Goal: Task Accomplishment & Management: Use online tool/utility

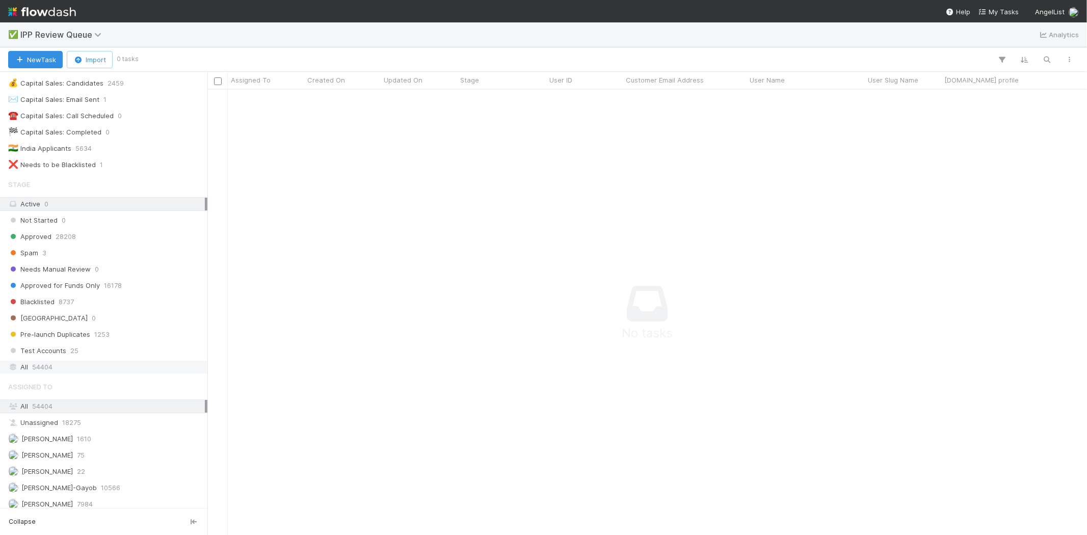
scroll to position [57, 0]
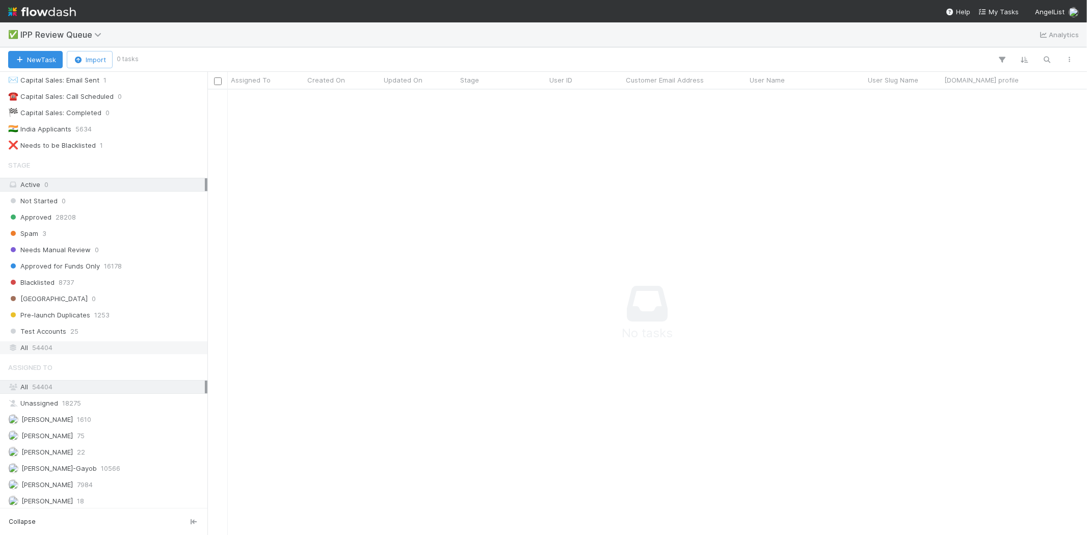
click at [42, 349] on span "54404" at bounding box center [42, 347] width 20 height 13
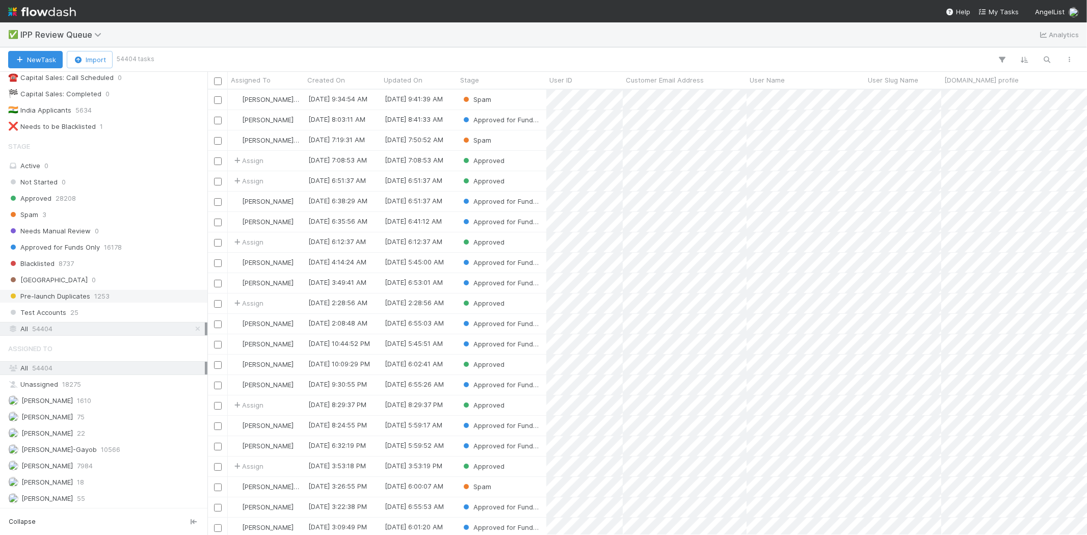
scroll to position [78, 0]
click at [57, 204] on div "Stage Active 0 Not Started 0 Approved 28208 Spam 3 Needs Manual Review 0 Approv…" at bounding box center [103, 236] width 207 height 200
click at [55, 212] on div "Spam 3" at bounding box center [106, 214] width 197 height 13
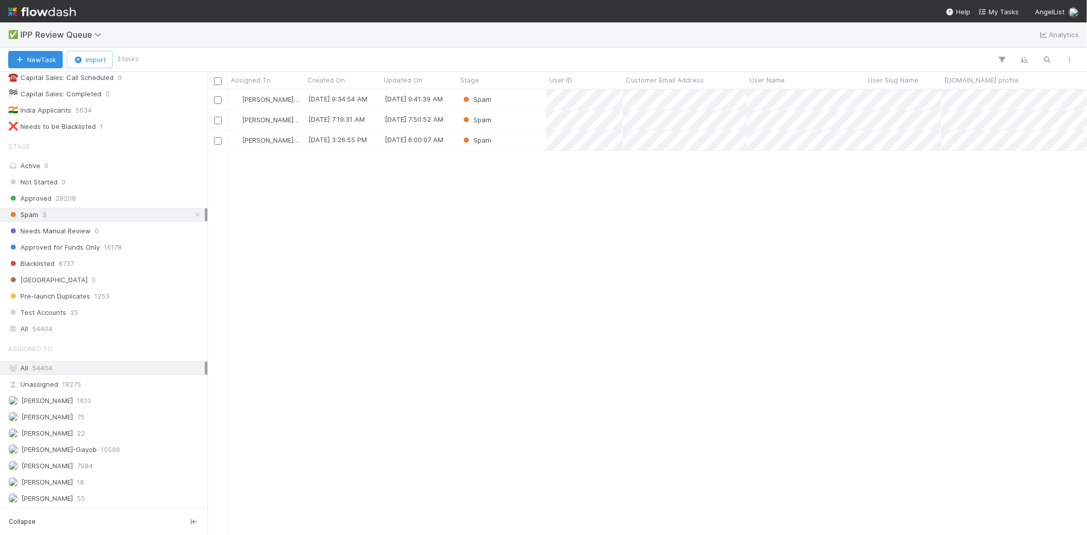
scroll to position [437, 870]
click at [424, 316] on div "Loraine Pati-Gayob 9/2/25, 9:34:54 AM 9/2/25, 9:41:39 AM Spam Loraine Pati-Gayo…" at bounding box center [646, 312] width 879 height 445
click at [569, 289] on div "Loraine Pati-Gayob 9/2/25, 9:34:54 AM 9/2/25, 9:41:39 AM Spam Loraine Pati-Gayo…" at bounding box center [646, 312] width 879 height 445
click at [518, 261] on div "Loraine Pati-Gayob 9/2/25, 9:34:54 AM 9/2/25, 9:41:39 AM Spam Loraine Pati-Gayo…" at bounding box center [646, 312] width 879 height 445
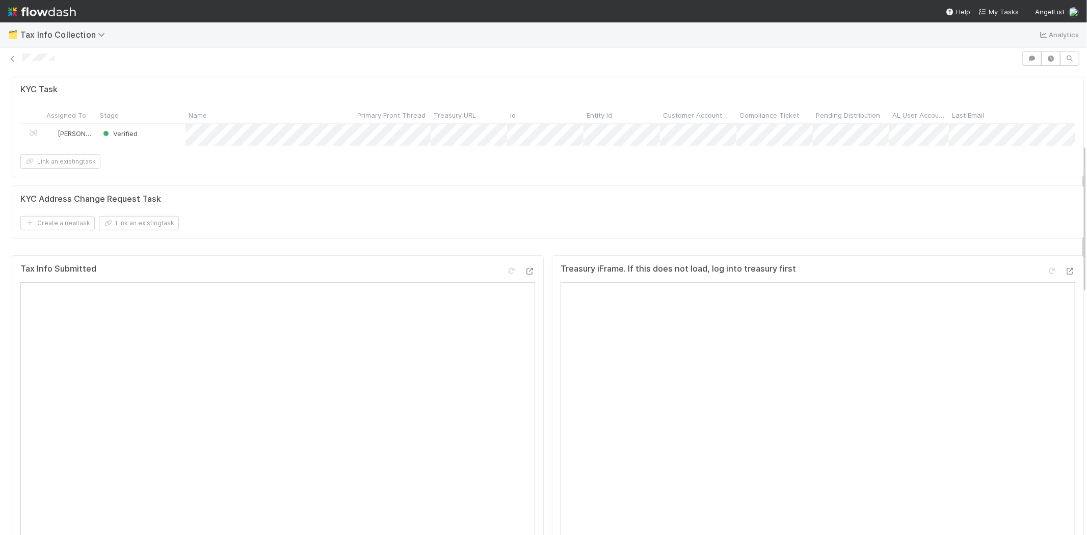
scroll to position [283, 0]
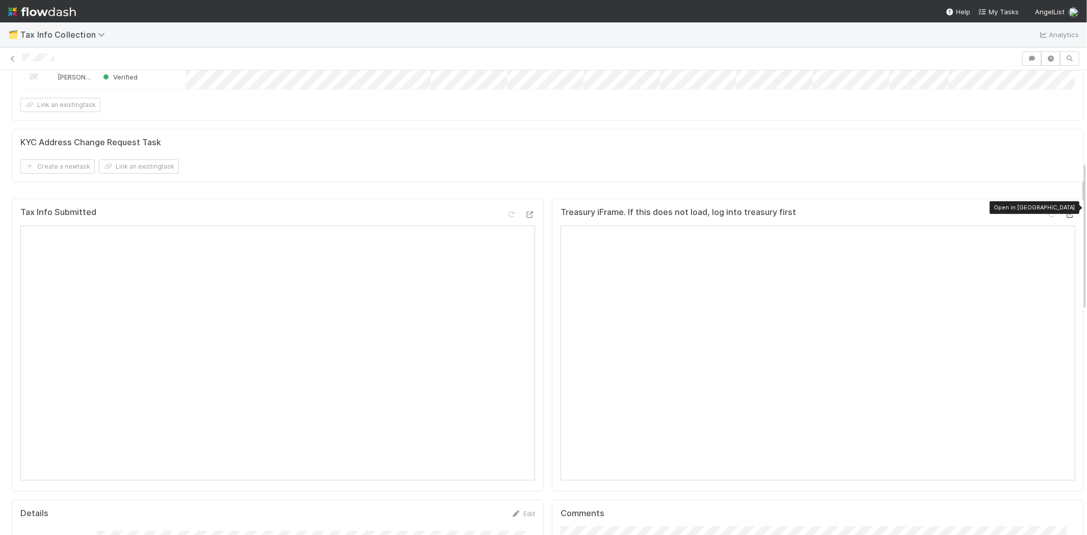
click at [1065, 211] on icon at bounding box center [1070, 214] width 10 height 7
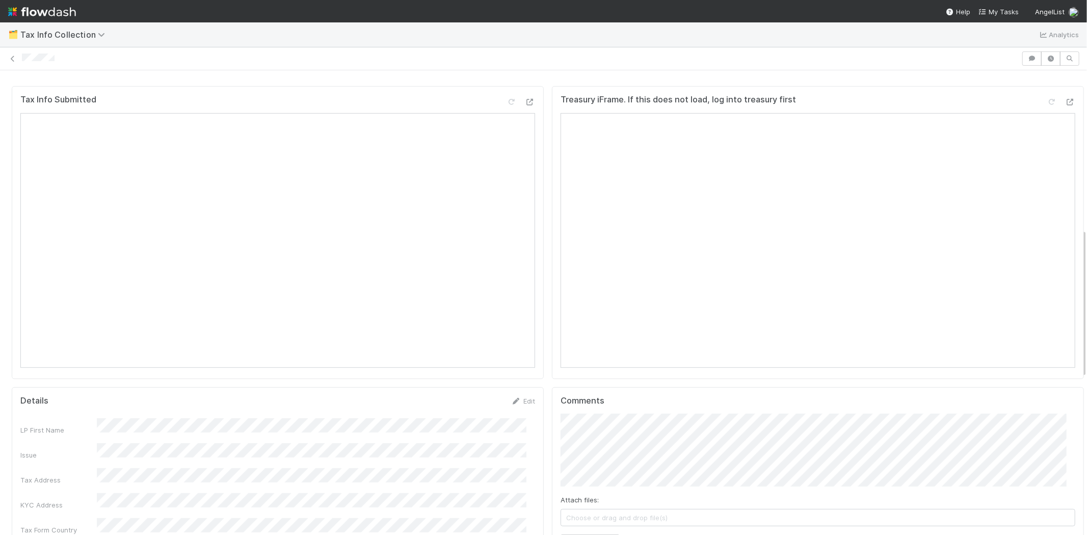
scroll to position [510, 0]
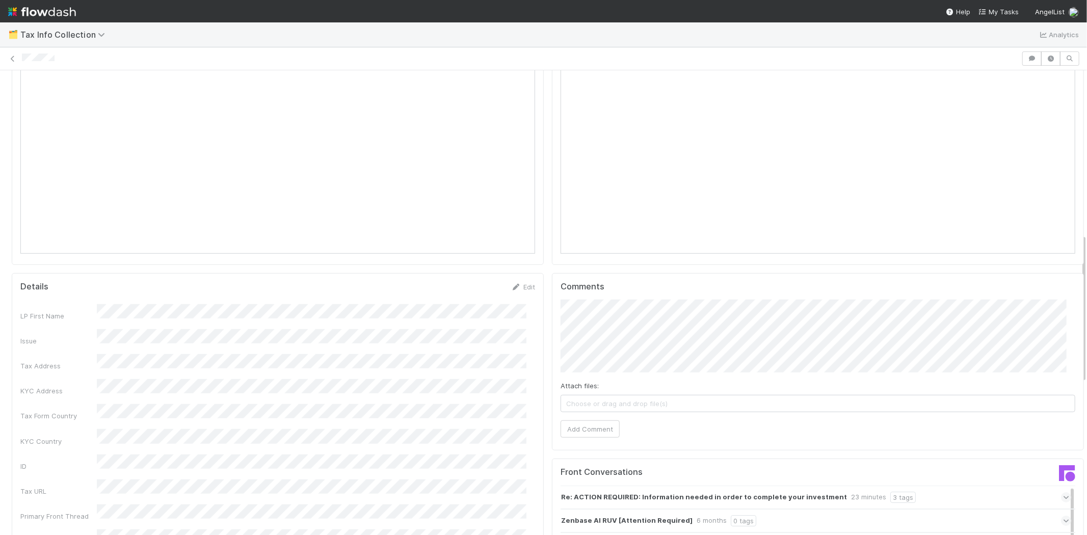
drag, startPoint x: 94, startPoint y: 371, endPoint x: 261, endPoint y: 364, distance: 167.8
copy div
click at [586, 420] on button "Add Comment" at bounding box center [589, 428] width 59 height 17
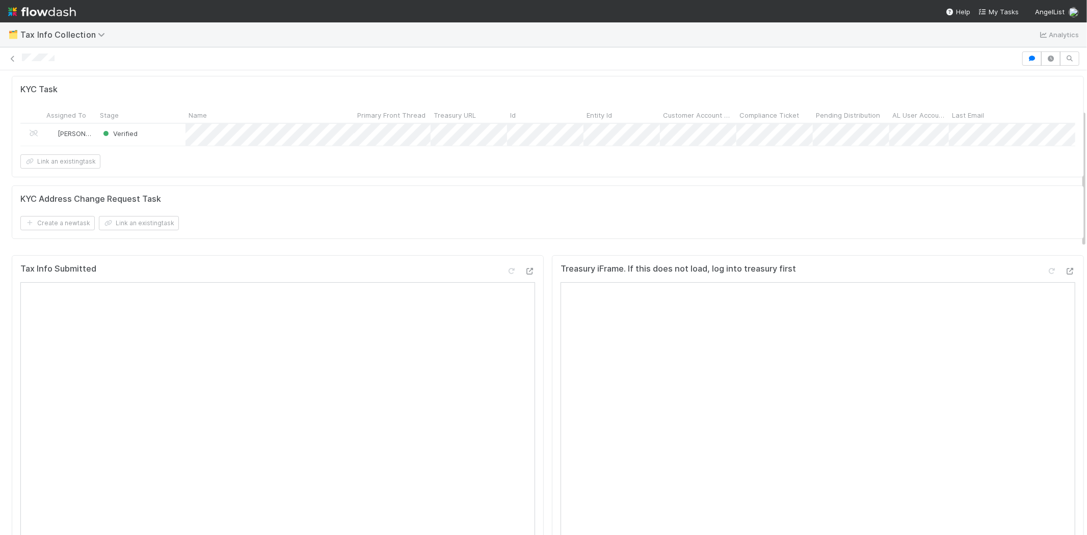
scroll to position [0, 0]
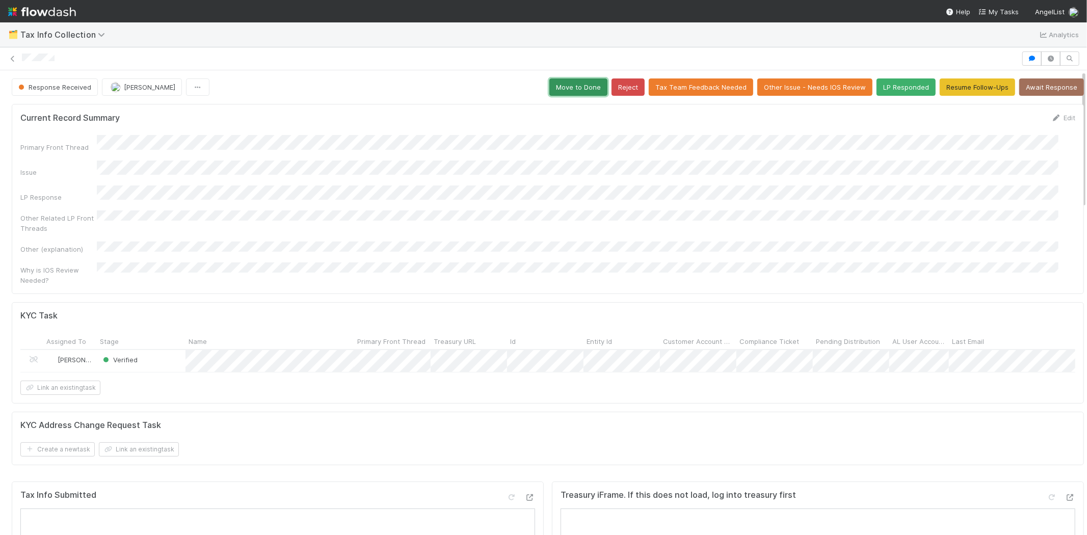
click at [563, 85] on button "Move to Done" at bounding box center [578, 86] width 58 height 17
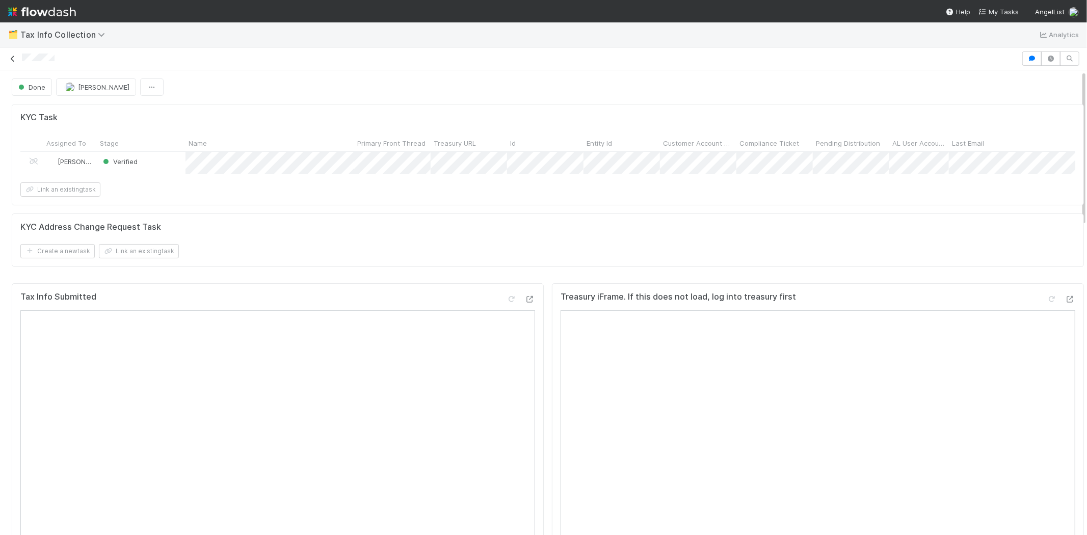
click at [13, 60] on icon at bounding box center [13, 59] width 10 height 7
